Goal: Navigation & Orientation: Find specific page/section

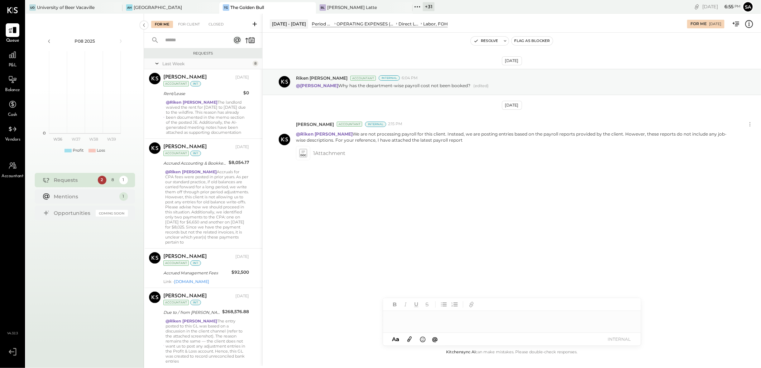
scroll to position [297, 0]
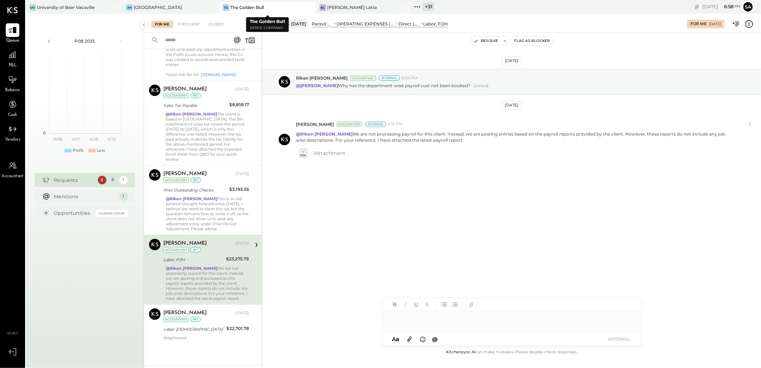
click at [309, 7] on icon at bounding box center [309, 7] width 9 height 9
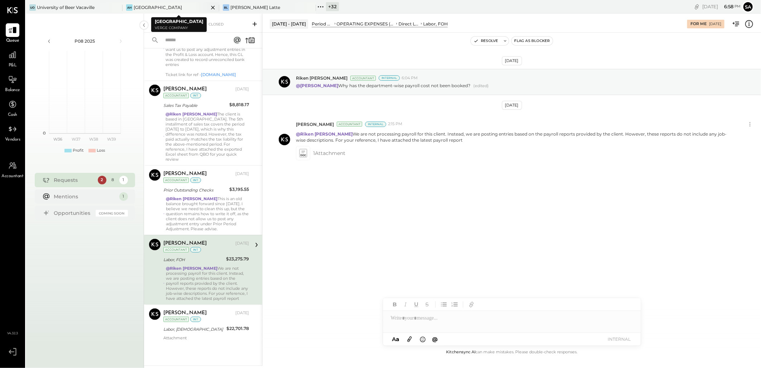
click at [173, 6] on div "AH Ashland Hill" at bounding box center [166, 7] width 86 height 6
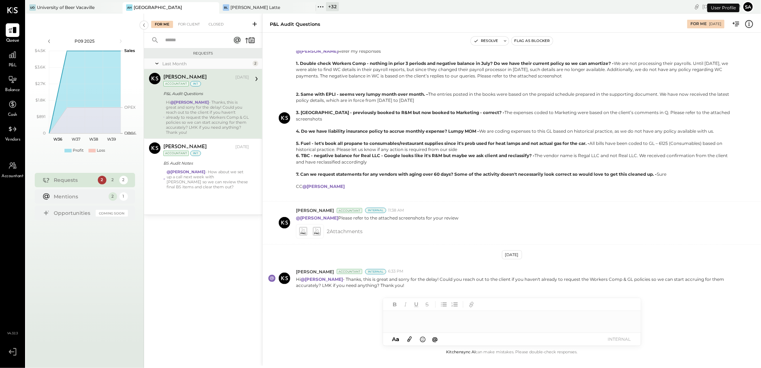
scroll to position [152, 0]
click at [114, 6] on icon at bounding box center [116, 7] width 9 height 9
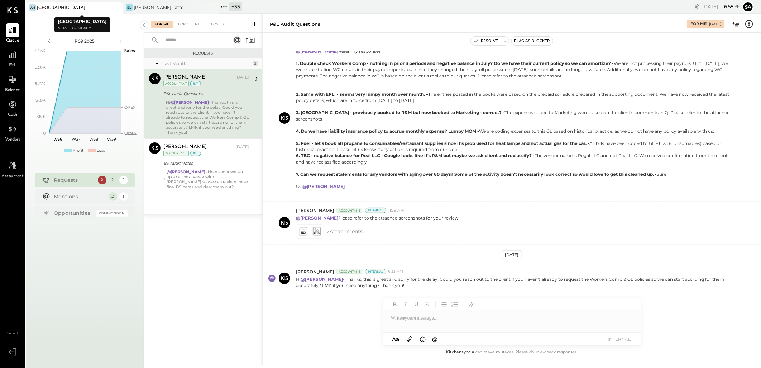
click at [114, 6] on icon at bounding box center [116, 7] width 9 height 9
click at [135, 9] on div "+ 34" at bounding box center [139, 6] width 13 height 9
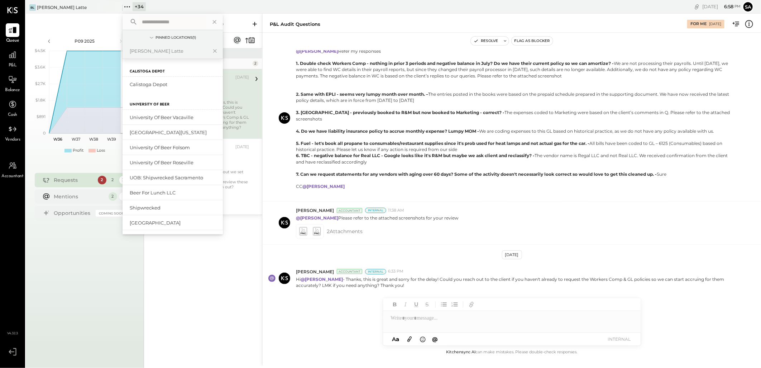
click at [159, 24] on input "text" at bounding box center [172, 21] width 67 height 13
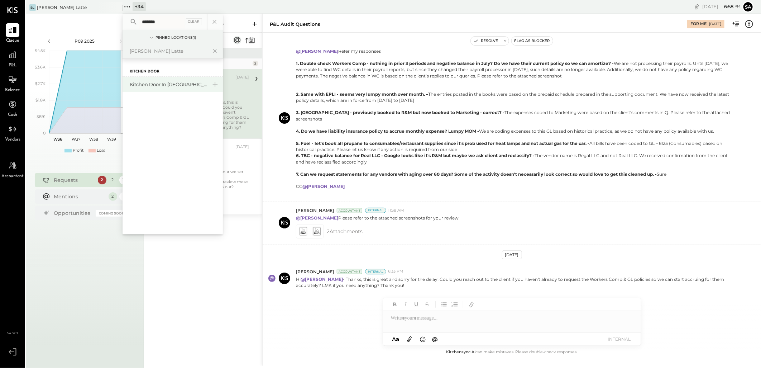
type input "*******"
click at [153, 84] on div "Kitchen Door in [GEOGRAPHIC_DATA]" at bounding box center [168, 84] width 77 height 7
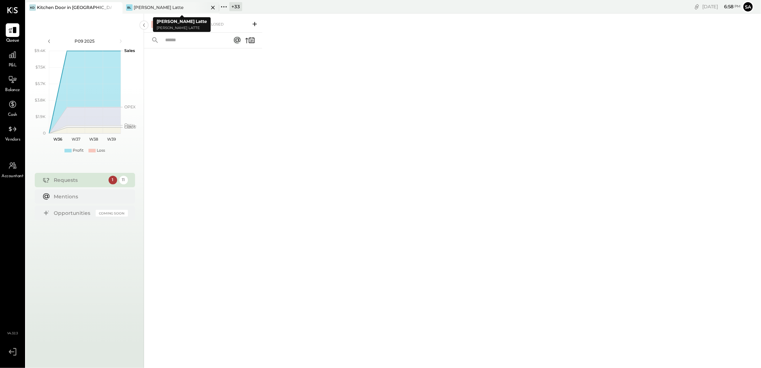
click at [214, 6] on icon at bounding box center [213, 8] width 4 height 4
click at [180, 22] on div "For Client" at bounding box center [189, 24] width 29 height 7
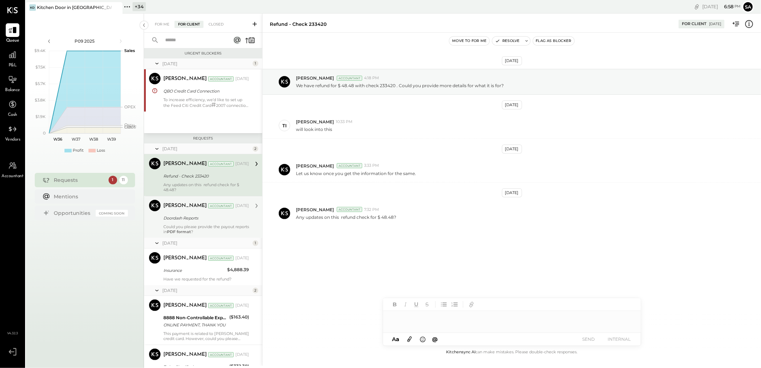
click at [185, 224] on div "Could you please provide the payout reports in PDF format ?" at bounding box center [206, 229] width 86 height 10
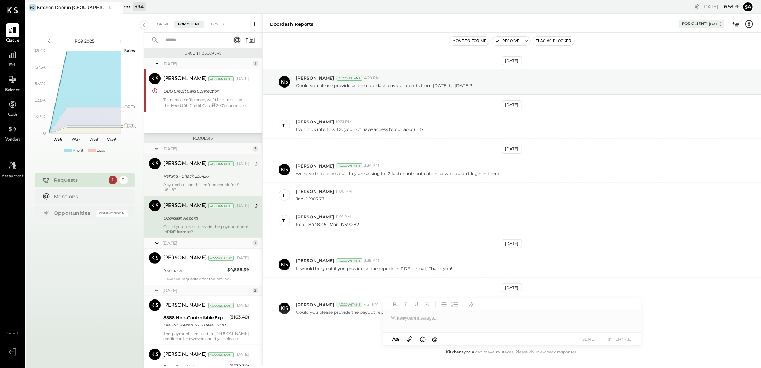
click at [180, 186] on div "Any updates on this refund check for $ 48.48?" at bounding box center [206, 187] width 86 height 10
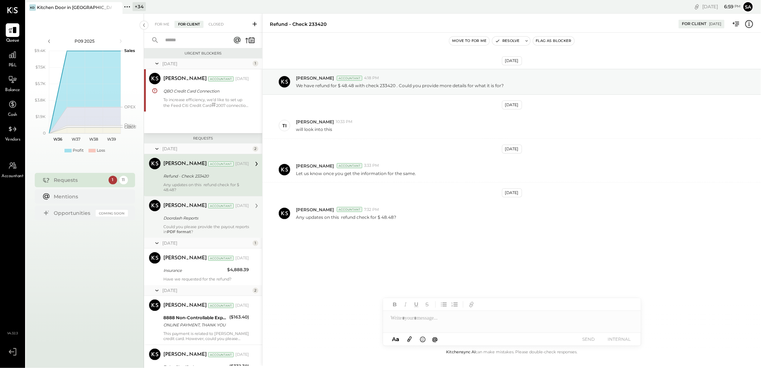
click at [178, 228] on div "Could you please provide the payout reports in PDF format ?" at bounding box center [206, 229] width 86 height 10
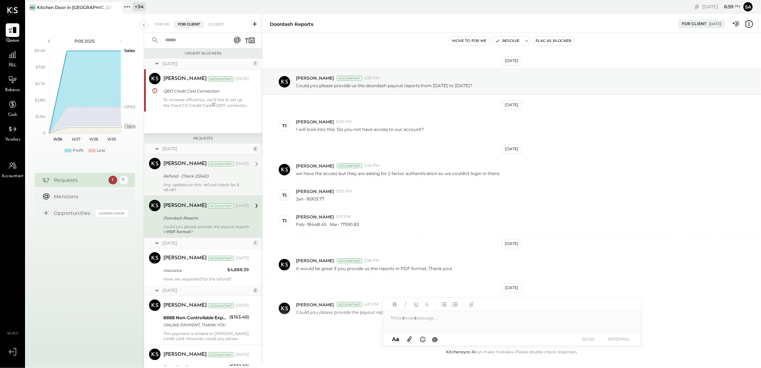
scroll to position [27, 0]
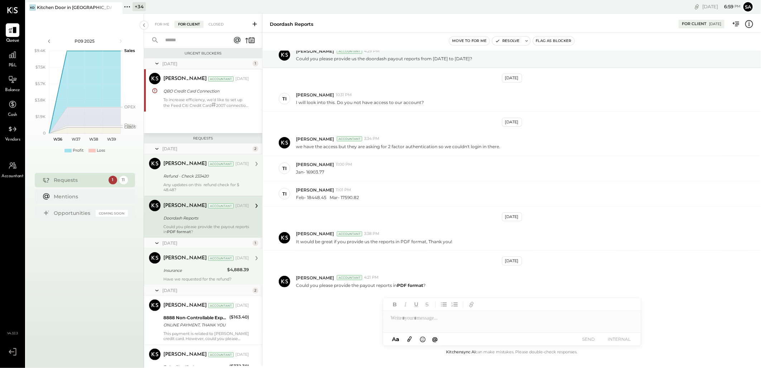
click at [192, 270] on div "Insurance" at bounding box center [194, 270] width 62 height 7
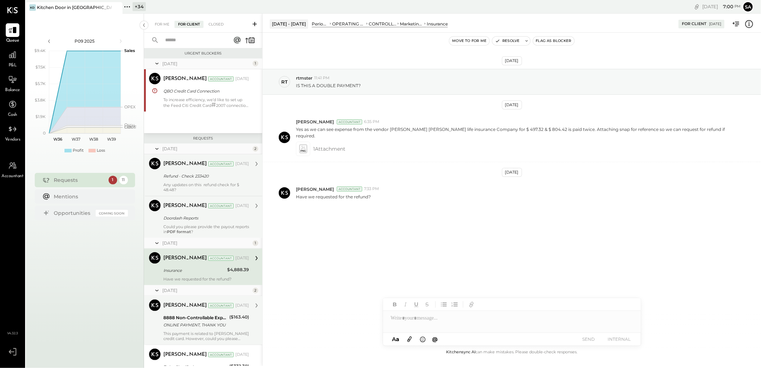
click at [189, 313] on div "8888 Non-Controllable Expenses:Other Income and Expenses:To be Classified ONLIN…" at bounding box center [195, 321] width 64 height 16
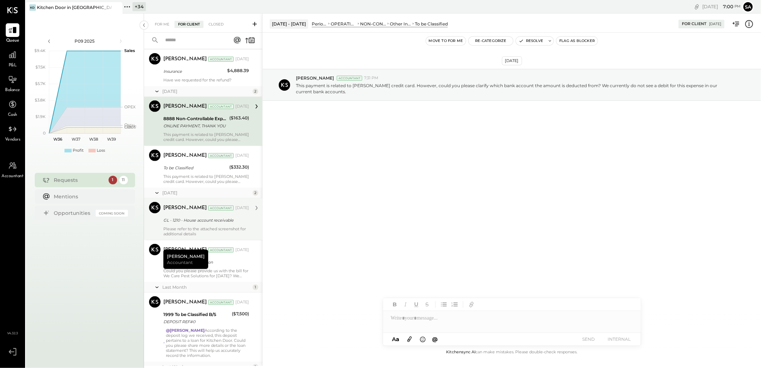
scroll to position [324, 0]
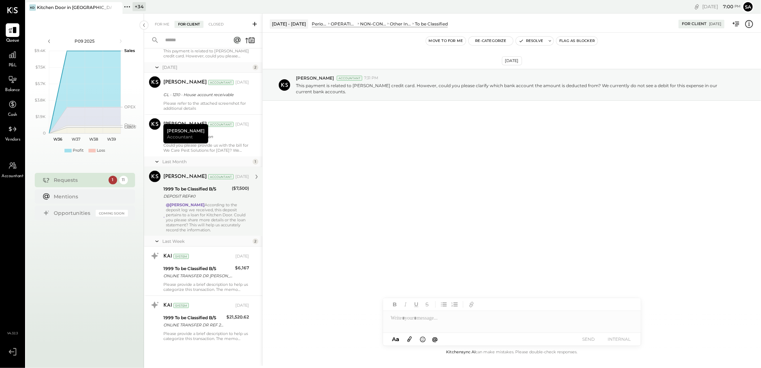
click at [195, 220] on div "@tim According to the deposit log we received, this deposit pertains to a loan …" at bounding box center [207, 217] width 83 height 30
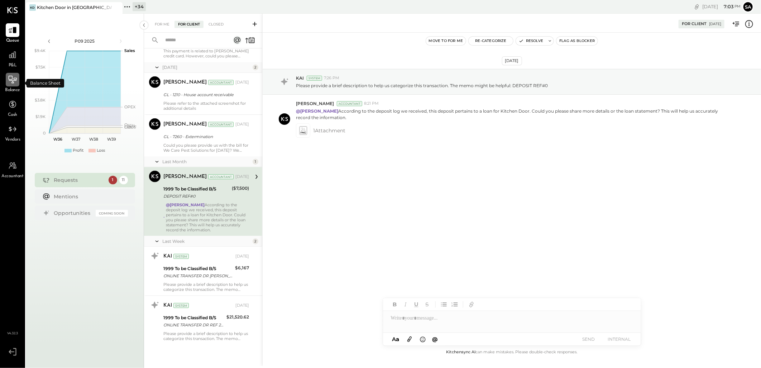
click at [11, 84] on div at bounding box center [13, 80] width 14 height 14
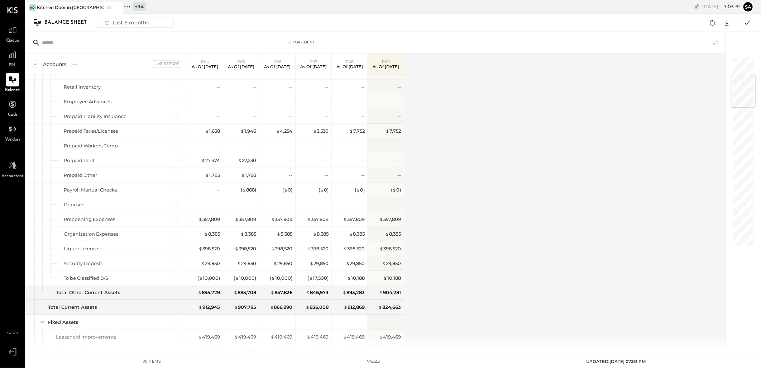
scroll to position [80, 0]
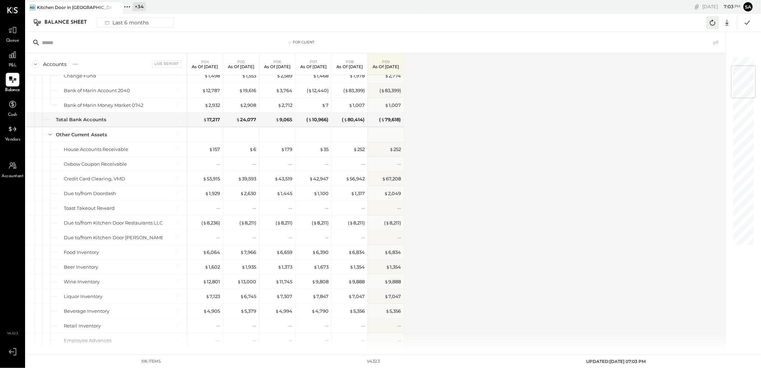
click at [712, 23] on icon at bounding box center [712, 22] width 9 height 9
click at [746, 21] on icon at bounding box center [747, 22] width 9 height 9
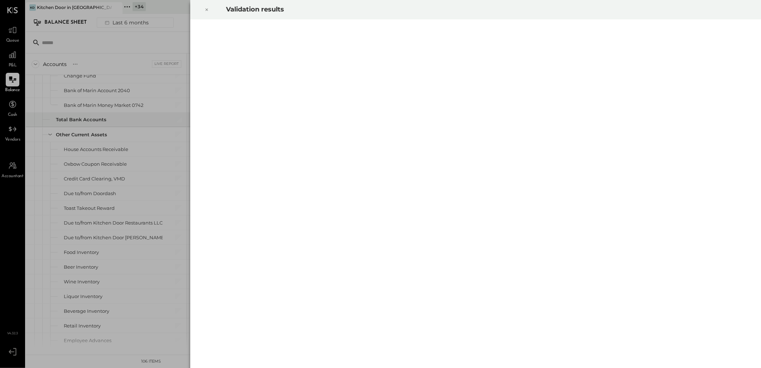
click at [211, 11] on div at bounding box center [207, 10] width 16 height 20
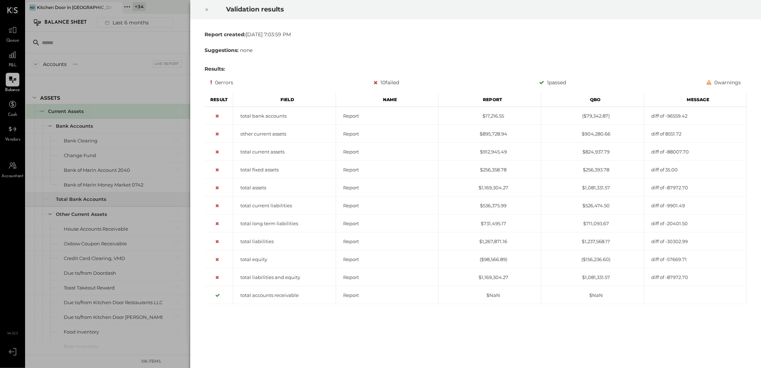
click at [206, 9] on icon at bounding box center [207, 9] width 4 height 9
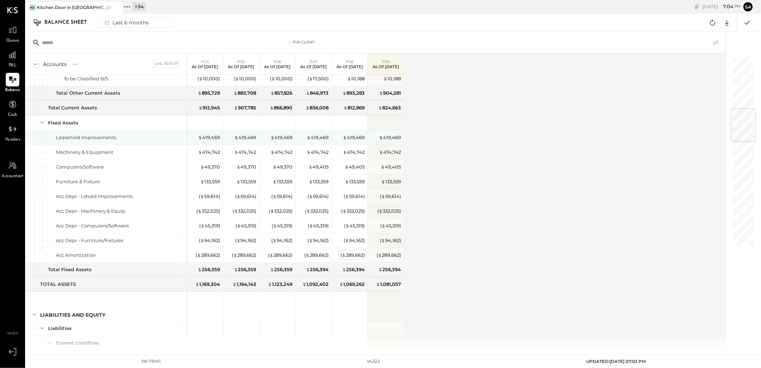
scroll to position [557, 0]
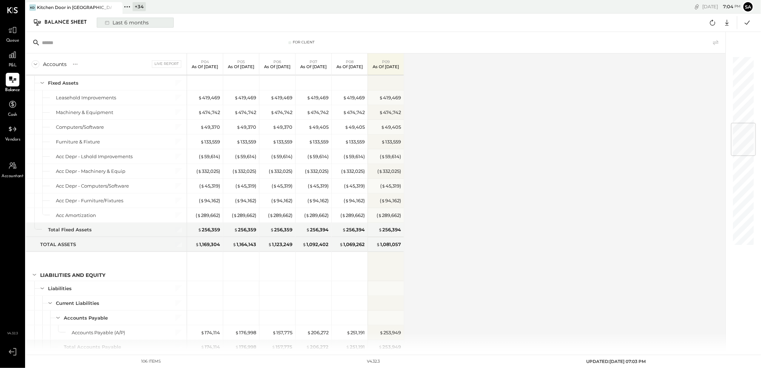
click at [135, 19] on div "Last 6 months" at bounding box center [126, 22] width 51 height 9
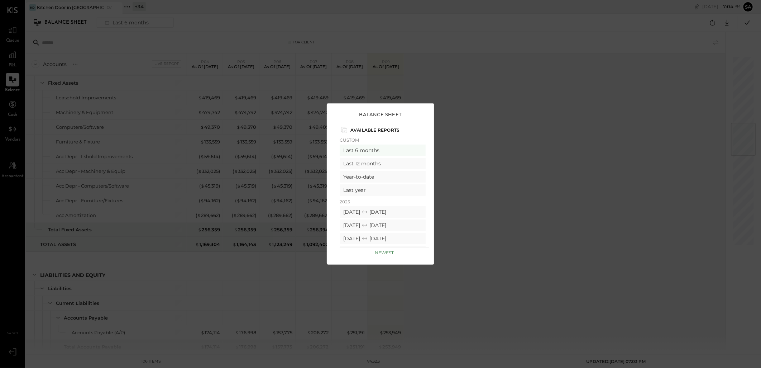
click at [532, 142] on div "Balance Sheet Available Reports Custom Last 6 months Last 12 months Year-to-dat…" at bounding box center [380, 184] width 761 height 368
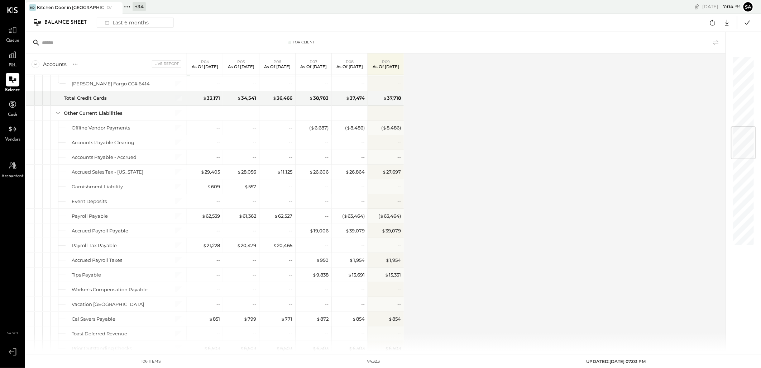
scroll to position [546, 0]
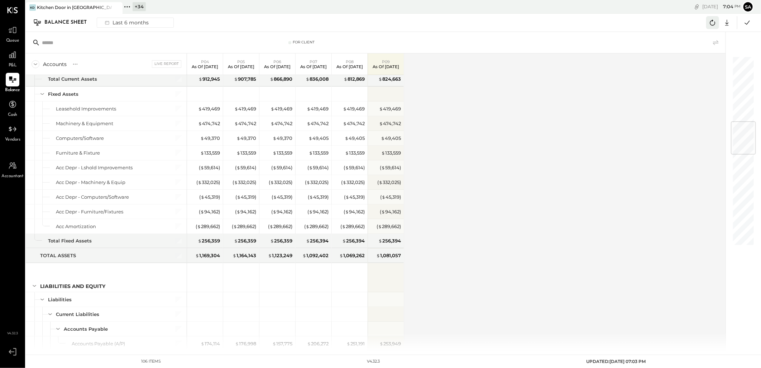
click at [714, 20] on icon at bounding box center [712, 22] width 9 height 9
click at [127, 6] on icon at bounding box center [127, 6] width 9 height 9
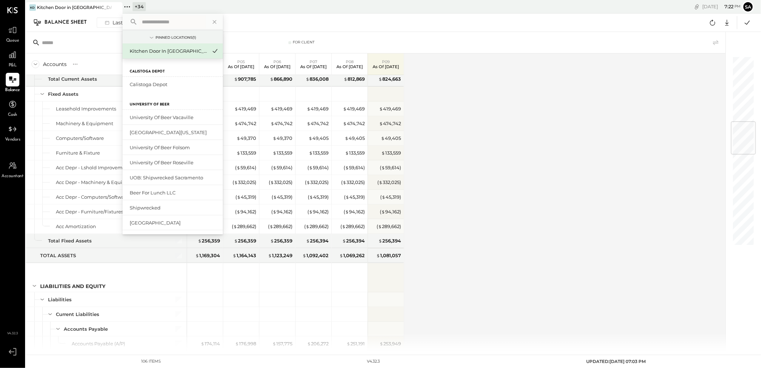
click at [175, 22] on input "text" at bounding box center [172, 21] width 67 height 13
click at [562, 180] on div "Accounts S GL Live Report P04 As of May 4th 2025 P05 As of Jun 1st 2025 P06 As …" at bounding box center [376, 201] width 701 height 297
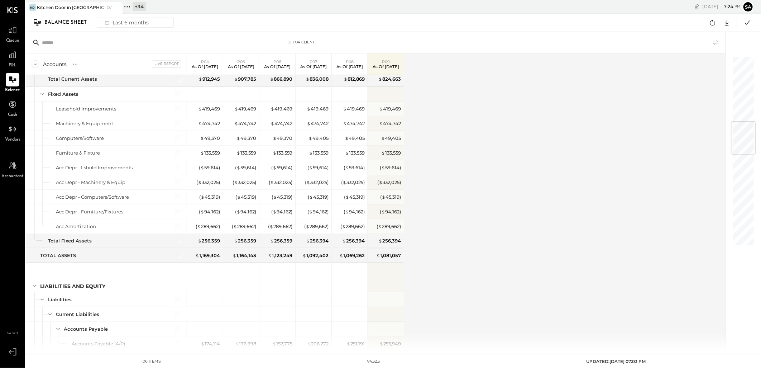
click at [467, 177] on div "Accounts S GL Live Report P04 As of May 4th 2025 P05 As of Jun 1st 2025 P06 As …" at bounding box center [376, 201] width 701 height 297
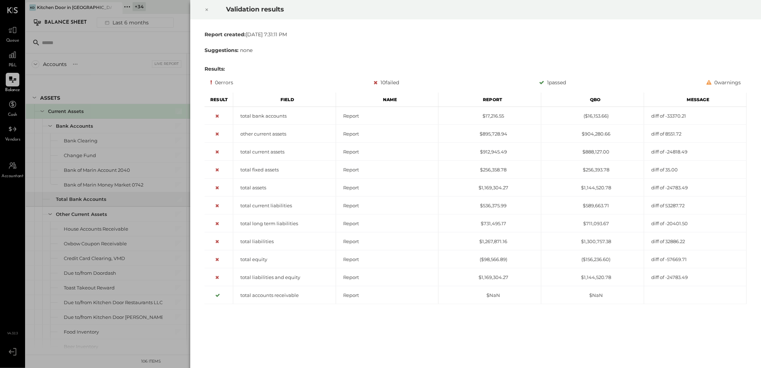
click at [206, 8] on icon at bounding box center [207, 9] width 4 height 9
click at [205, 9] on icon at bounding box center [207, 9] width 4 height 9
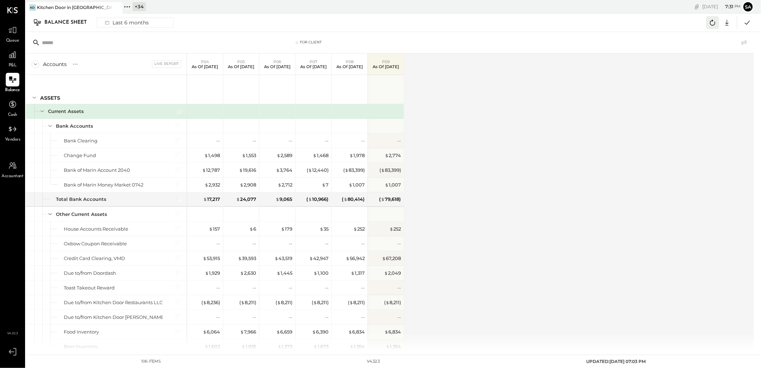
click at [710, 21] on icon at bounding box center [712, 22] width 9 height 9
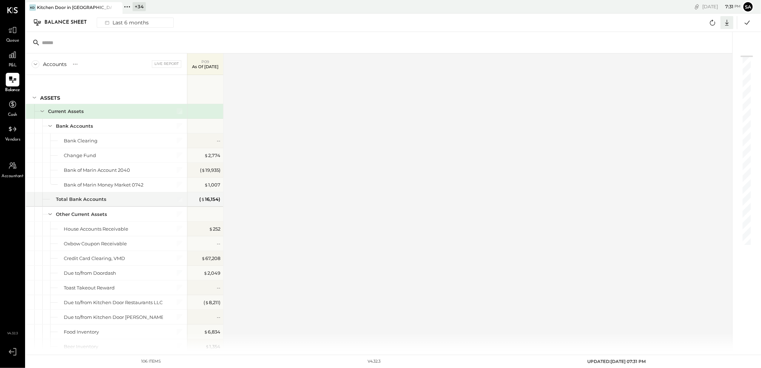
click at [726, 21] on icon at bounding box center [727, 22] width 9 height 9
drag, startPoint x: 643, startPoint y: 103, endPoint x: 661, endPoint y: 90, distance: 22.1
click at [643, 103] on div "Accounts S GL Live Report P09 As of Sep 28th 2025 ASSETS Current Assets Bank Ac…" at bounding box center [380, 201] width 708 height 297
click at [747, 23] on icon at bounding box center [747, 22] width 9 height 9
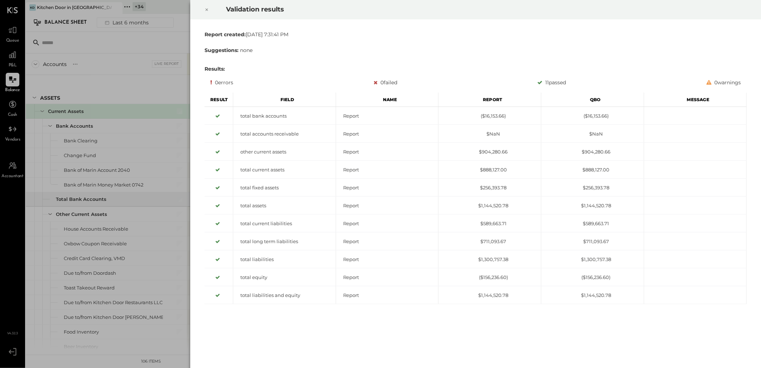
click at [206, 9] on icon at bounding box center [207, 9] width 4 height 9
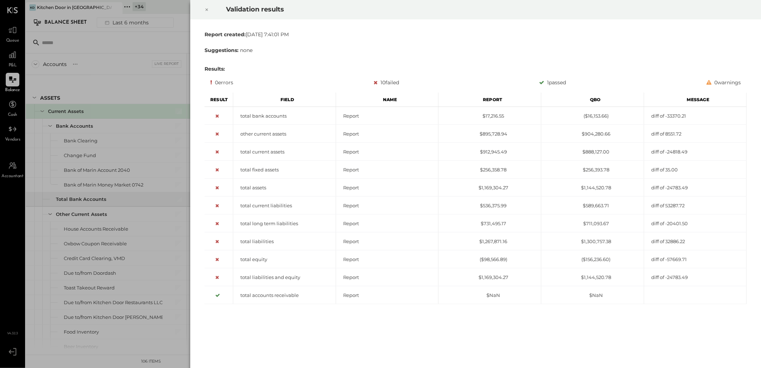
drag, startPoint x: 207, startPoint y: 8, endPoint x: 203, endPoint y: 11, distance: 5.4
click at [207, 8] on icon at bounding box center [207, 9] width 4 height 9
click at [206, 10] on icon at bounding box center [207, 9] width 4 height 9
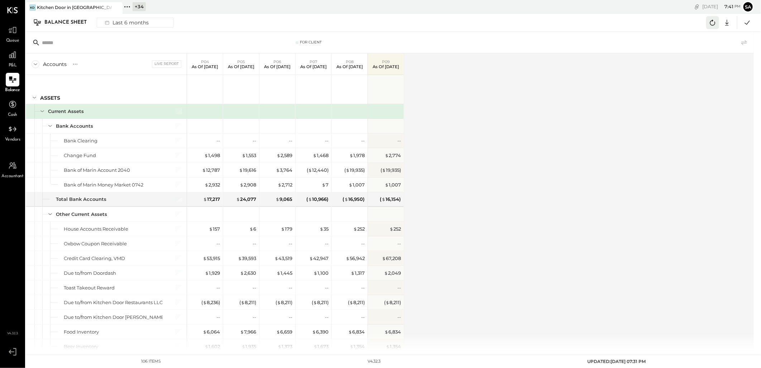
click at [712, 23] on icon at bounding box center [712, 22] width 9 height 9
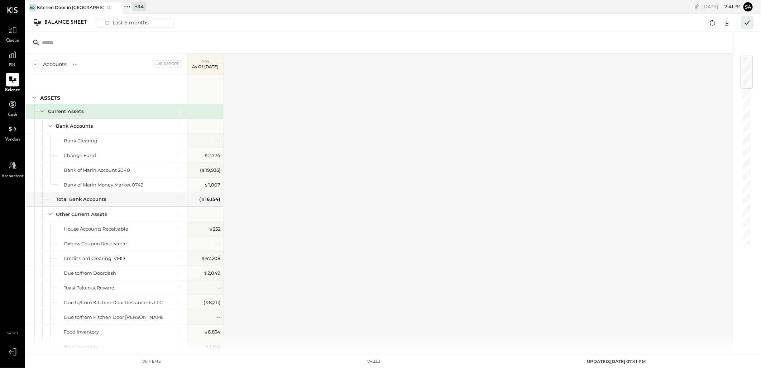
click at [745, 23] on icon at bounding box center [747, 22] width 9 height 9
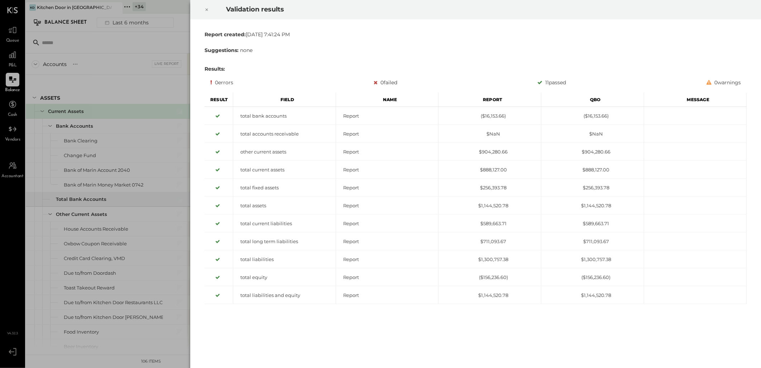
click at [207, 10] on icon at bounding box center [207, 9] width 4 height 9
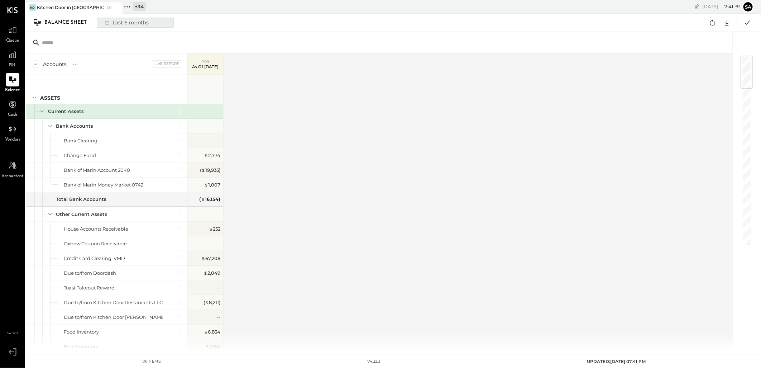
click at [113, 20] on div "Last 6 months" at bounding box center [126, 22] width 51 height 9
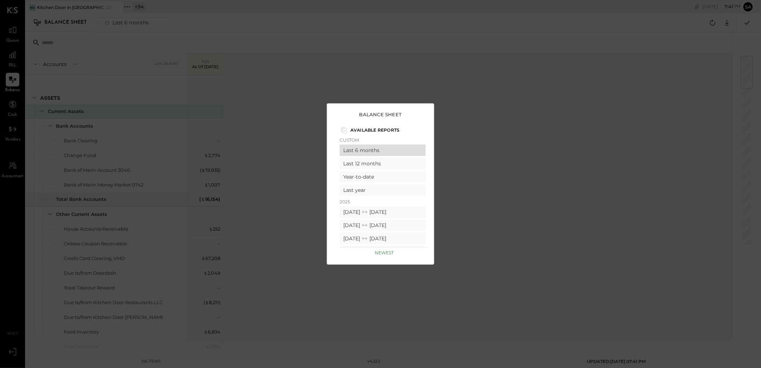
click at [365, 153] on div "Last 6 months" at bounding box center [383, 149] width 86 height 11
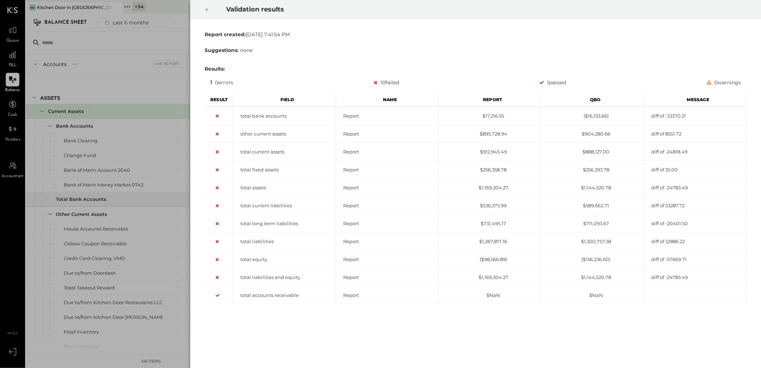
click at [206, 6] on icon at bounding box center [207, 9] width 4 height 9
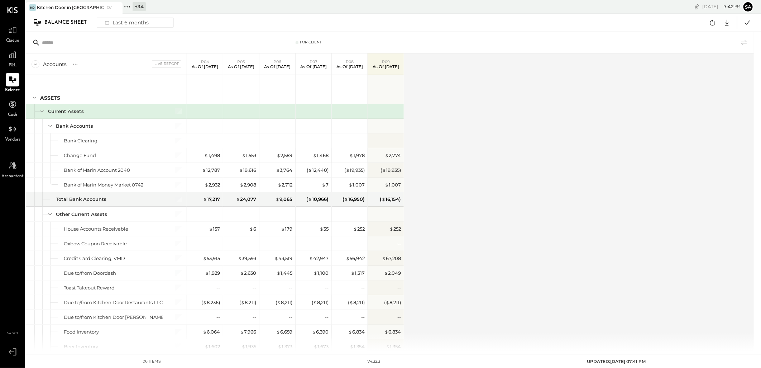
click at [296, 43] on div at bounding box center [297, 42] width 3 height 3
click at [303, 42] on div "For Client" at bounding box center [311, 42] width 22 height 5
click at [744, 23] on icon at bounding box center [747, 22] width 9 height 9
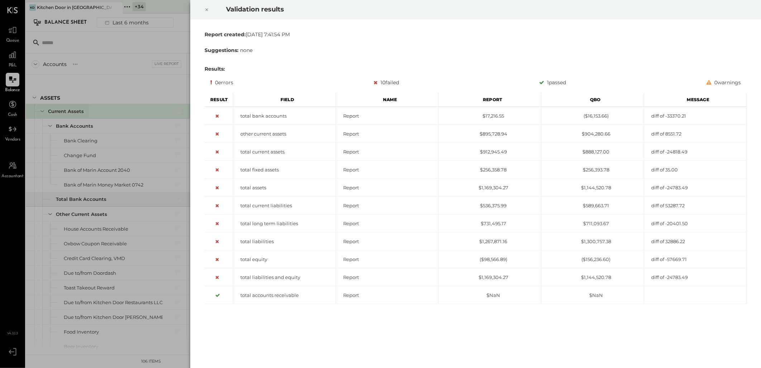
click at [206, 10] on icon at bounding box center [207, 9] width 4 height 9
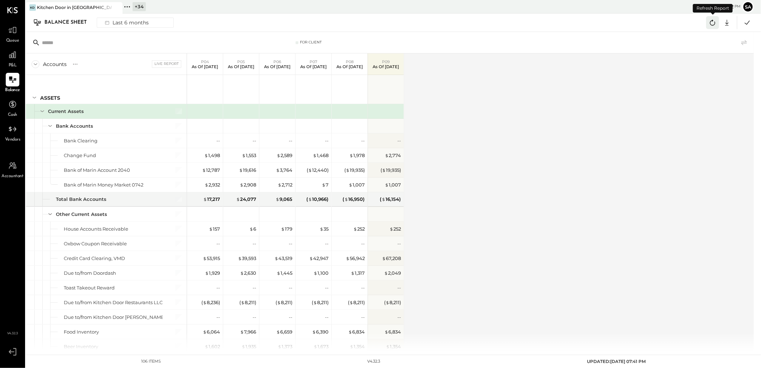
click at [716, 20] on icon at bounding box center [712, 22] width 9 height 9
click at [116, 22] on div "Last 6 months" at bounding box center [126, 22] width 51 height 9
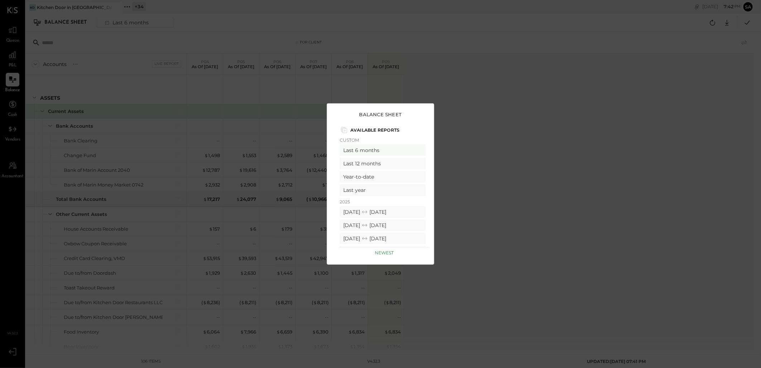
click at [511, 168] on div "Balance Sheet Available Reports Custom Last 6 months Last 12 months Year-to-dat…" at bounding box center [380, 184] width 761 height 368
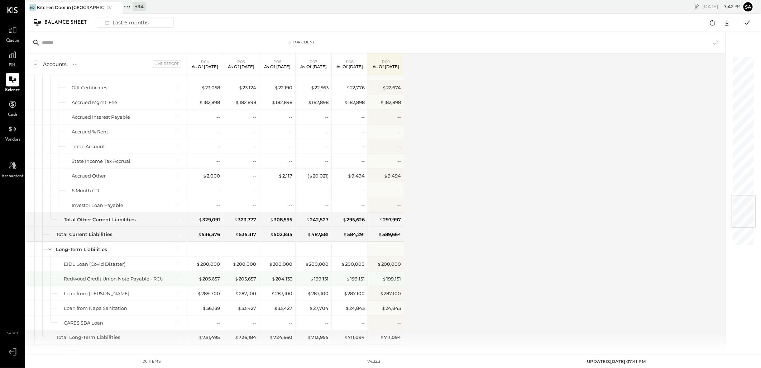
scroll to position [1303, 0]
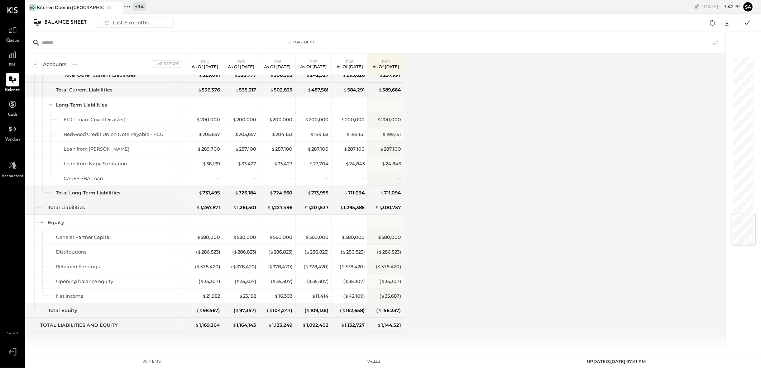
drag, startPoint x: 710, startPoint y: 23, endPoint x: 660, endPoint y: 90, distance: 84.2
click at [710, 23] on icon at bounding box center [712, 23] width 5 height 6
click at [113, 20] on div "Last 6 months" at bounding box center [126, 22] width 51 height 9
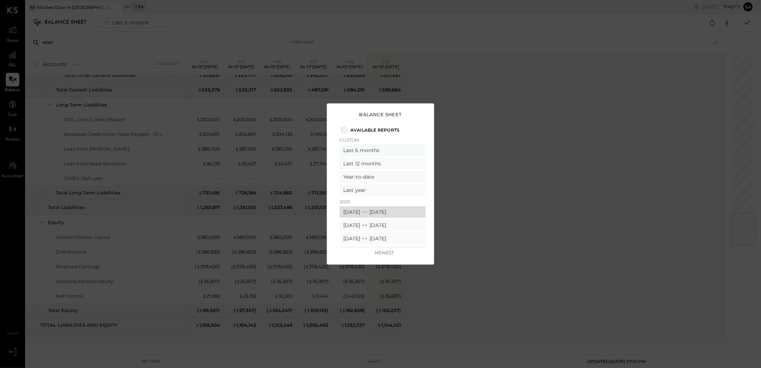
scroll to position [40, 0]
click at [368, 187] on icon at bounding box center [364, 185] width 7 height 7
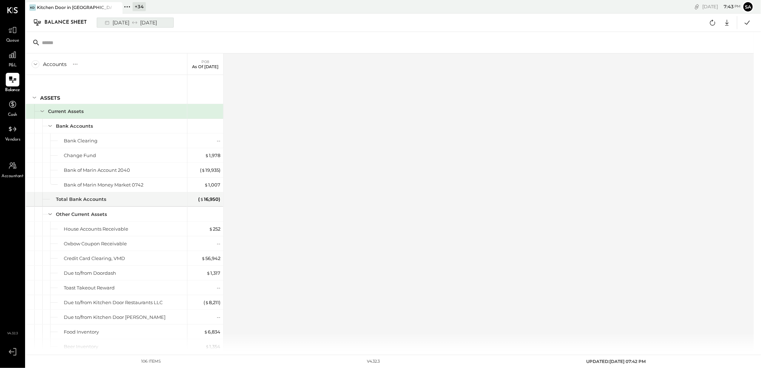
click at [132, 23] on div "08/04/2025 08/31/2025" at bounding box center [130, 22] width 59 height 9
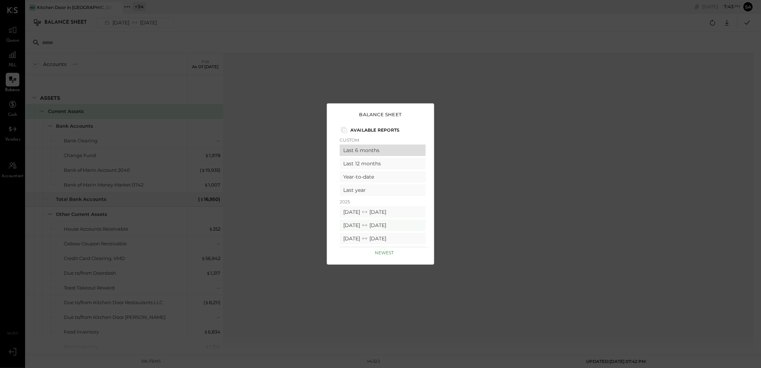
click at [367, 149] on div "Last 6 months" at bounding box center [383, 149] width 86 height 11
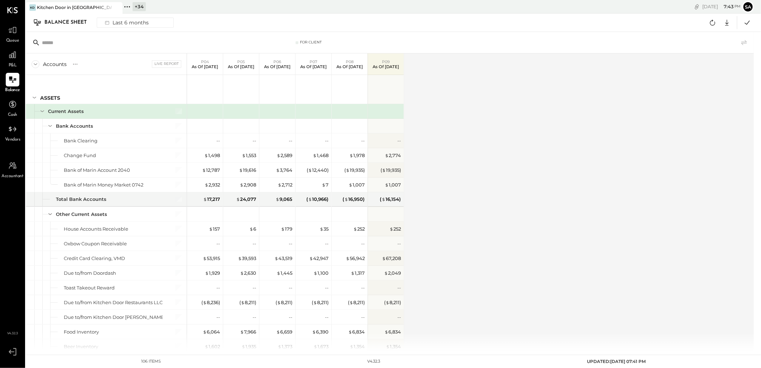
click at [447, 129] on div "Accounts S GL Live Report P04 As of May 4th 2025 P05 As of Jun 1st 2025 P06 As …" at bounding box center [390, 201] width 729 height 297
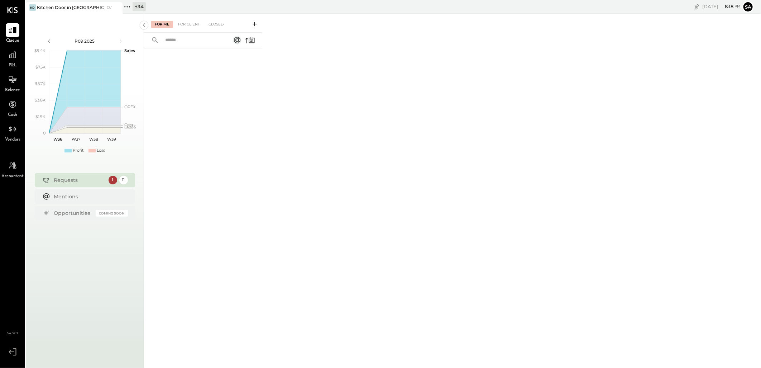
click at [130, 4] on icon at bounding box center [127, 6] width 9 height 9
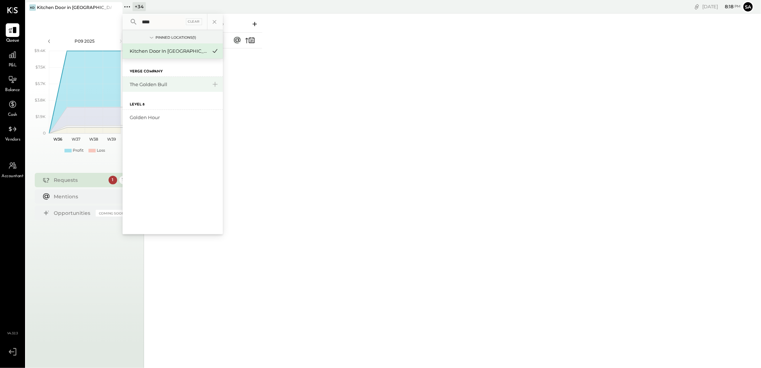
type input "****"
click at [161, 84] on div "The Golden Bull" at bounding box center [168, 84] width 77 height 7
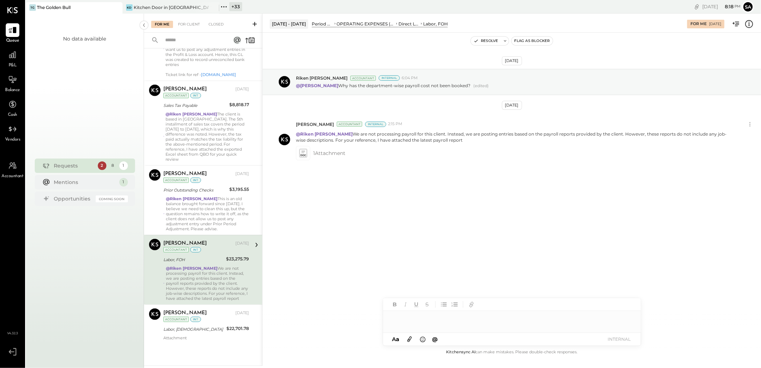
scroll to position [296, 0]
click at [200, 323] on div "[PERSON_NAME] [DATE] Accountant int Labor, BOH $22,701.78 Attachment" at bounding box center [206, 324] width 86 height 32
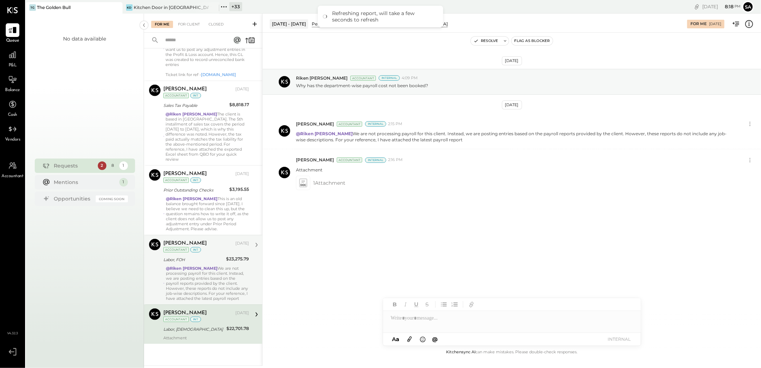
click at [200, 278] on div "@Riken [PERSON_NAME] We are not processing payroll for this client. Instead, we…" at bounding box center [207, 283] width 83 height 35
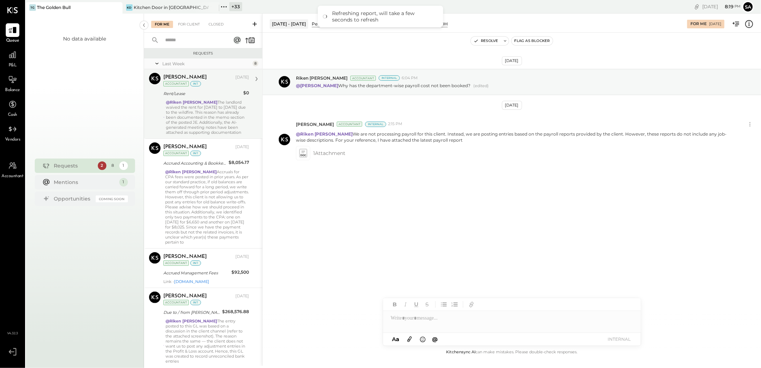
click at [203, 110] on div "@[PERSON_NAME] The landlord waived the rent for [DATE] to [DATE] due to the wil…" at bounding box center [207, 117] width 83 height 35
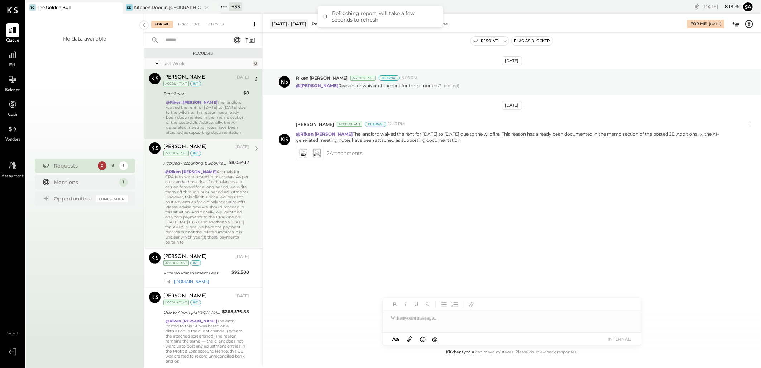
click at [201, 201] on div "@Riken [PERSON_NAME] Accruals for CPA fees were posted in prior years. As per o…" at bounding box center [207, 206] width 84 height 75
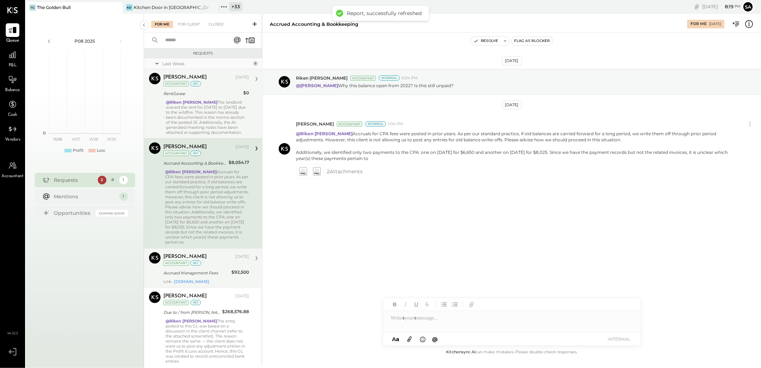
click at [202, 274] on div "Accrued Management Fees" at bounding box center [196, 272] width 66 height 7
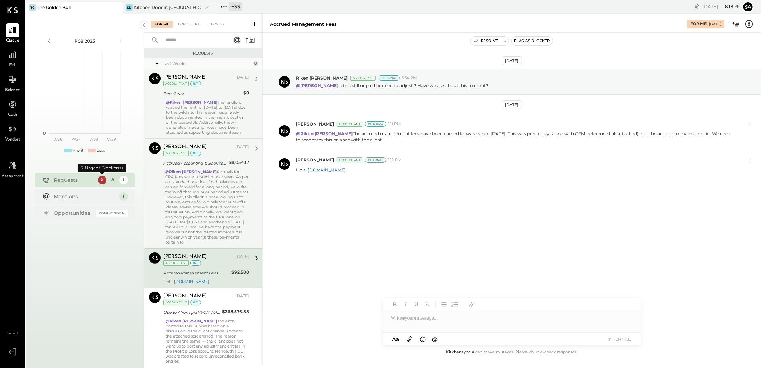
click at [100, 181] on div "2" at bounding box center [102, 180] width 9 height 9
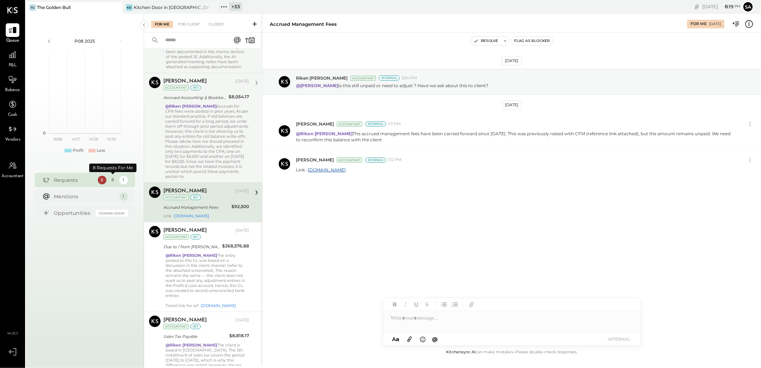
click at [110, 180] on div "8" at bounding box center [113, 180] width 9 height 9
click at [108, 200] on div "Mentions 1" at bounding box center [85, 196] width 100 height 14
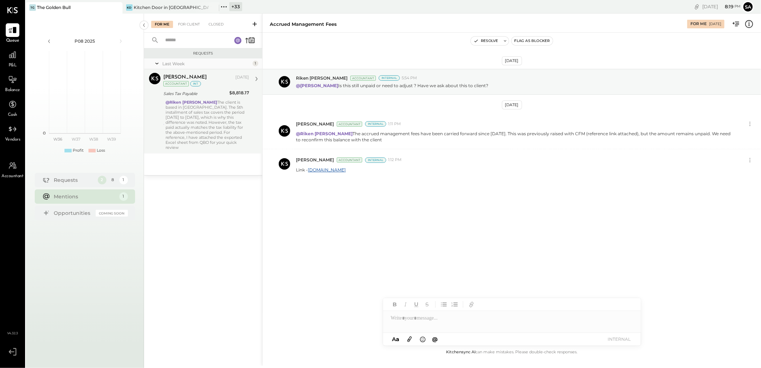
click at [201, 128] on div "@[PERSON_NAME] The client is based in [GEOGRAPHIC_DATA]. The 5th installment of…" at bounding box center [208, 125] width 84 height 50
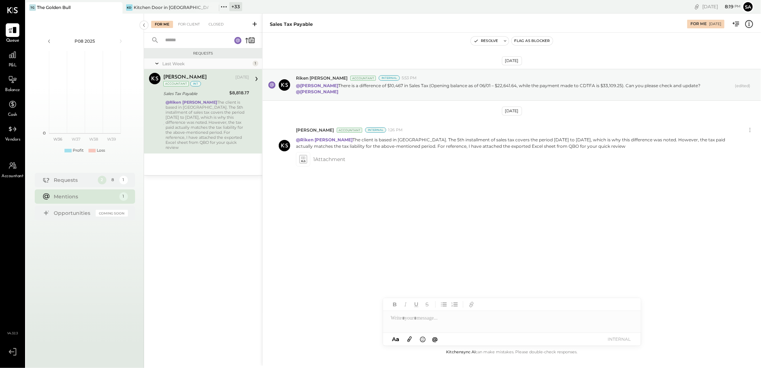
click at [239, 39] on rect at bounding box center [237, 40] width 7 height 7
